Goal: Transaction & Acquisition: Purchase product/service

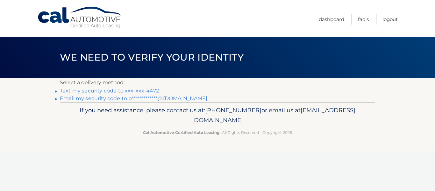
click at [96, 92] on link "Text my security code to xxx-xxx-4472" at bounding box center [109, 91] width 99 height 6
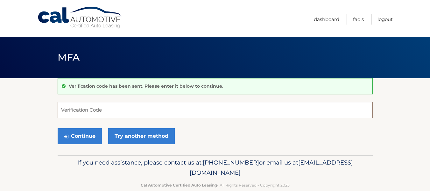
click at [100, 109] on input "Verification Code" at bounding box center [215, 110] width 315 height 16
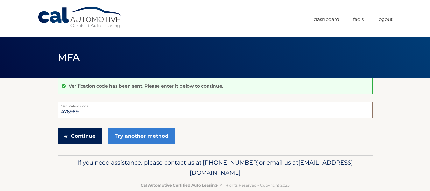
type input "476989"
click at [69, 133] on button "Continue" at bounding box center [80, 136] width 44 height 16
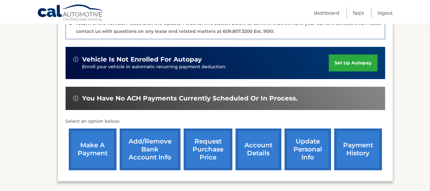
scroll to position [191, 0]
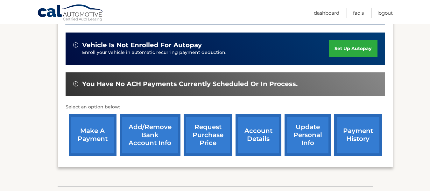
click at [90, 133] on link "make a payment" at bounding box center [93, 135] width 48 height 42
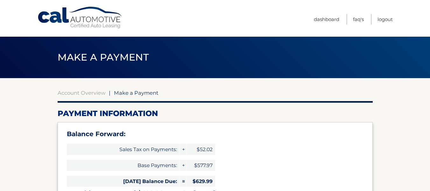
select select "NDhhMWM2NTQtMDc5Zi00NGU1LWIwZmQtMjhiYmUwZGVkMGQx"
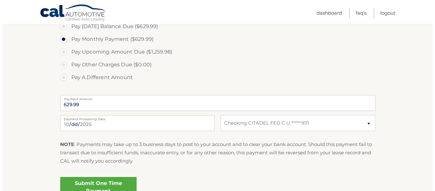
scroll to position [255, 0]
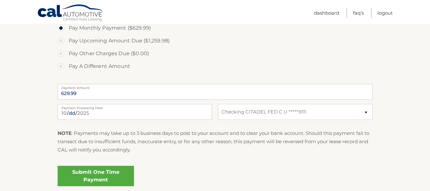
click at [100, 177] on link "Submit One Time Payment" at bounding box center [96, 176] width 76 height 20
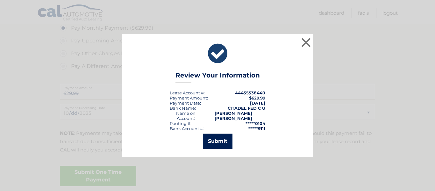
click at [214, 135] on button "Submit" at bounding box center [218, 140] width 30 height 15
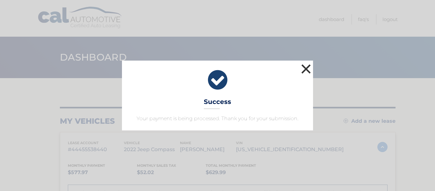
click at [307, 66] on button "×" at bounding box center [306, 68] width 13 height 13
